Goal: Register for event/course

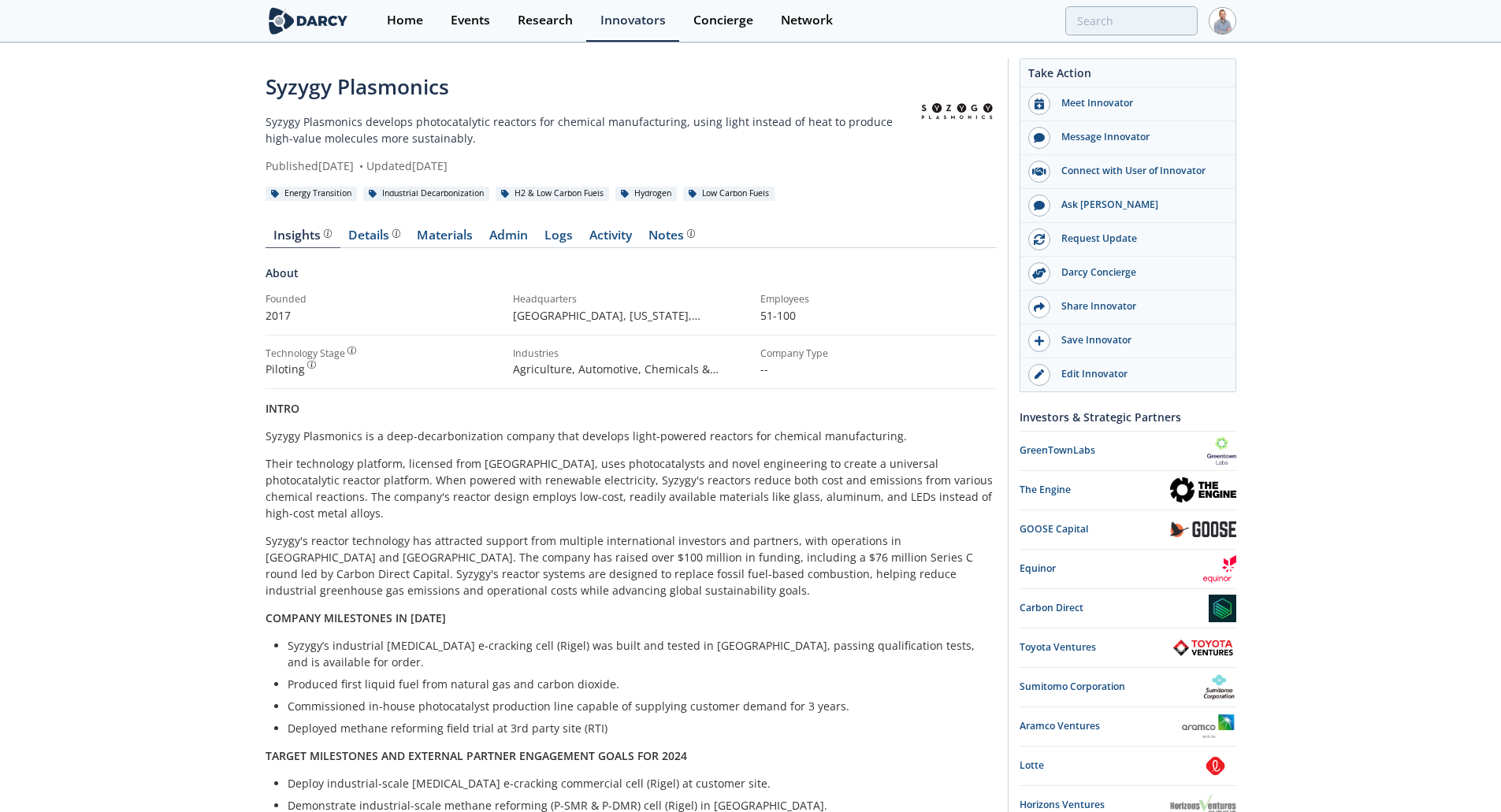
click at [327, 26] on img at bounding box center [309, 21] width 86 height 28
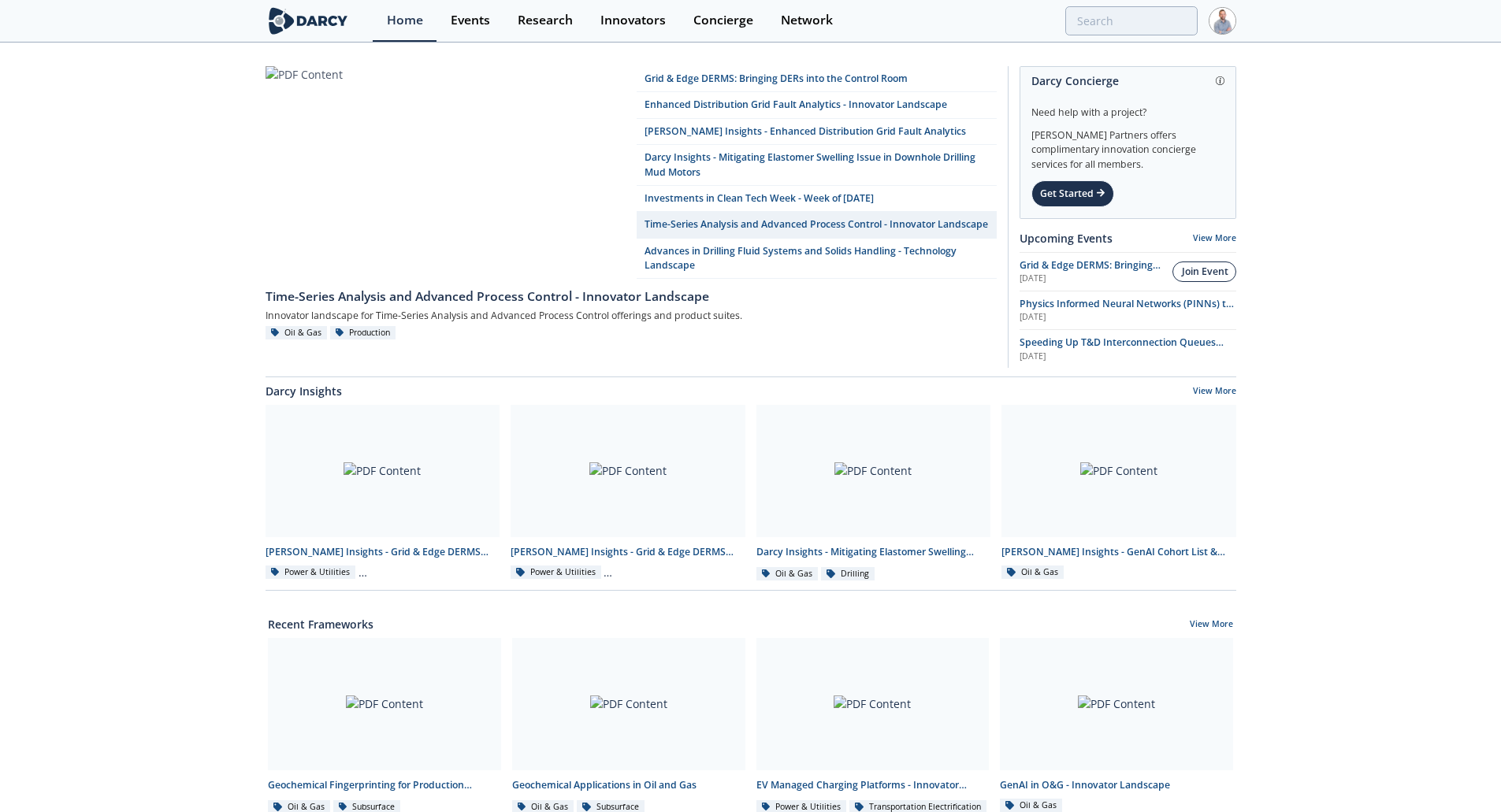
click at [1189, 269] on div "Join Event" at bounding box center [1205, 271] width 47 height 14
